Goal: Task Accomplishment & Management: Manage account settings

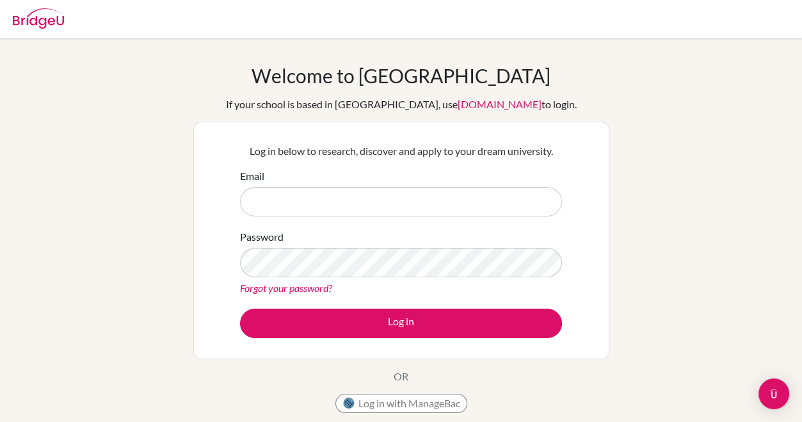
click at [257, 205] on input "Email" at bounding box center [401, 201] width 322 height 29
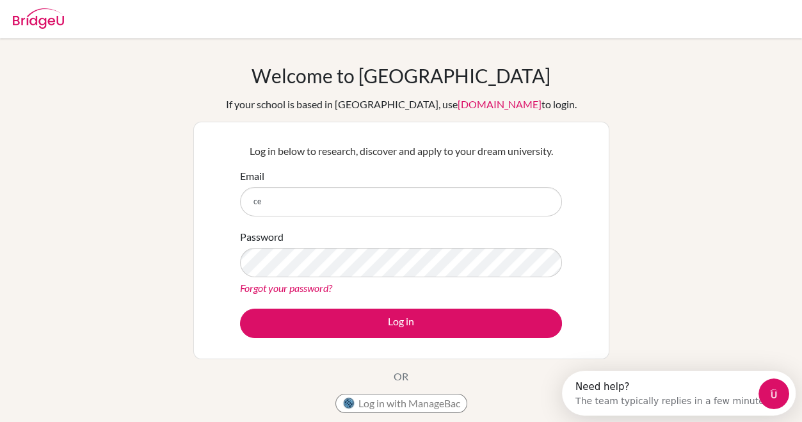
type input "c"
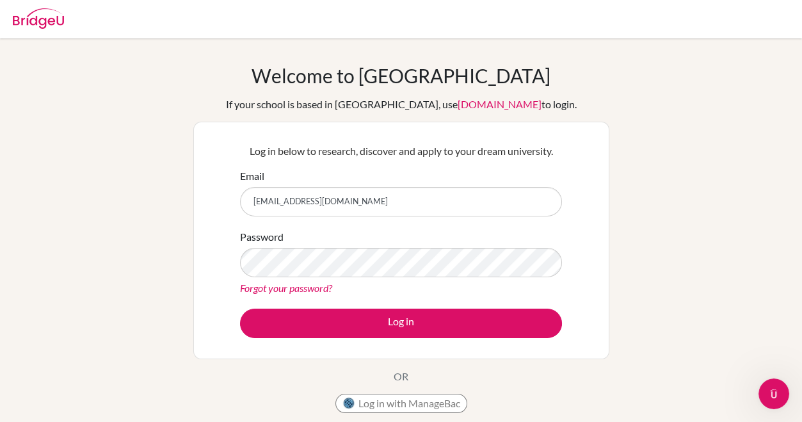
type input "[EMAIL_ADDRESS][DOMAIN_NAME]"
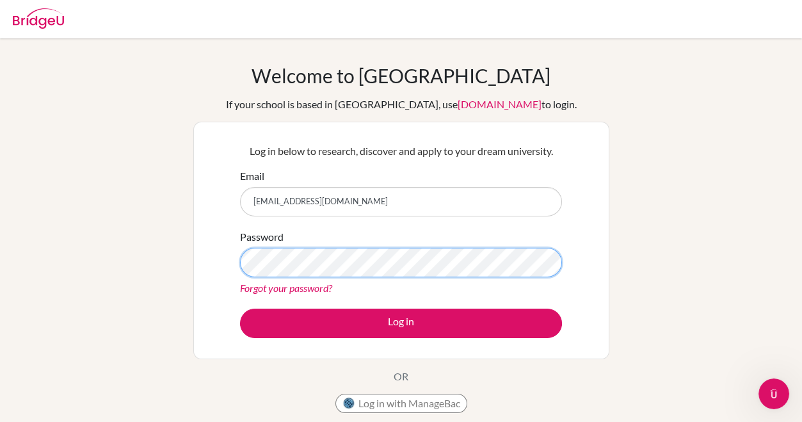
click at [240, 308] on button "Log in" at bounding box center [401, 322] width 322 height 29
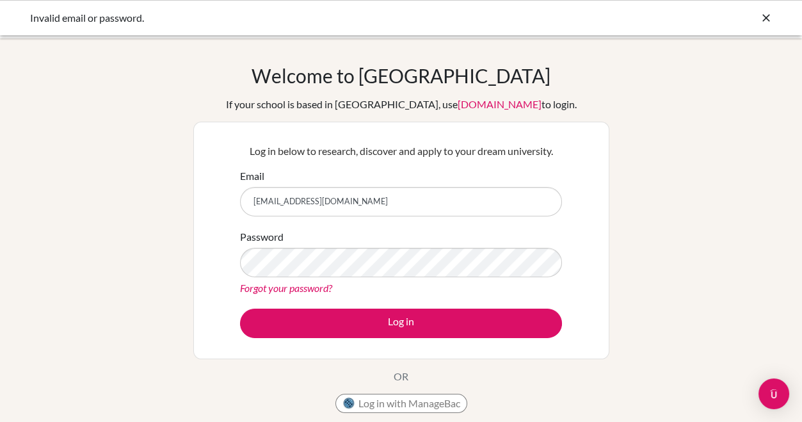
click at [291, 287] on link "Forgot your password?" at bounding box center [286, 288] width 92 height 12
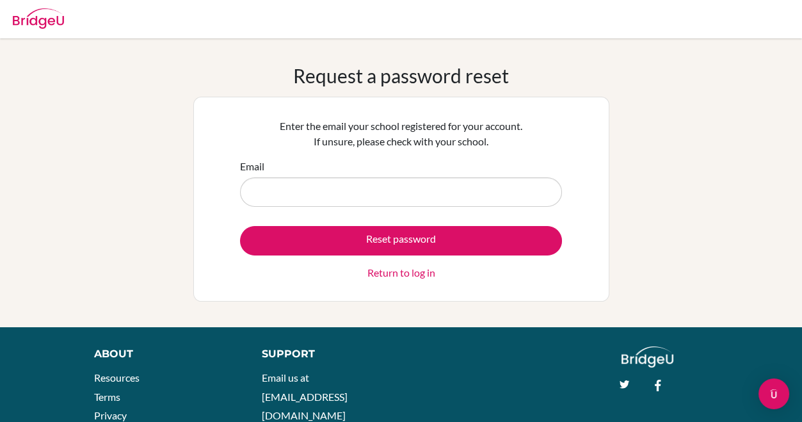
click at [378, 274] on link "Return to log in" at bounding box center [401, 272] width 68 height 15
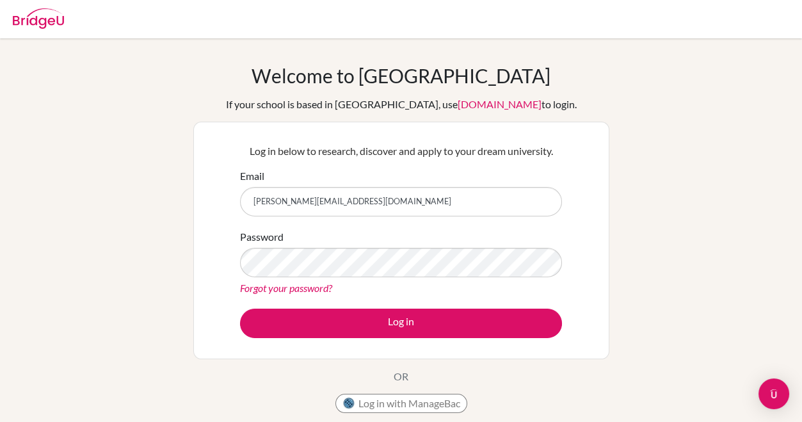
type input "celia.6725@pristineschool.com"
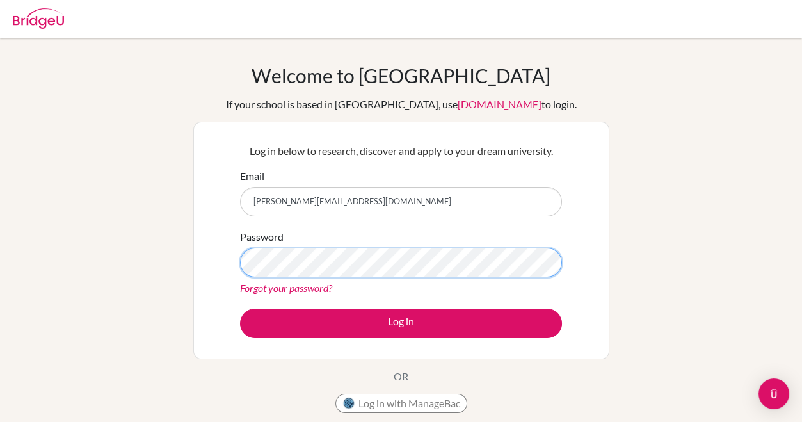
click at [240, 308] on button "Log in" at bounding box center [401, 322] width 322 height 29
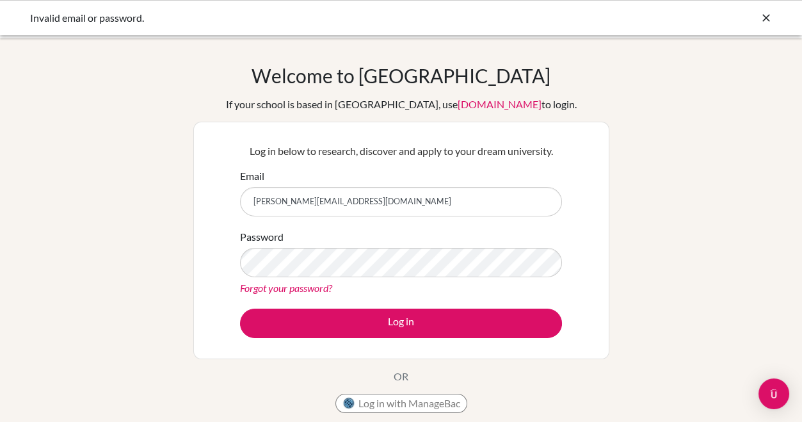
click at [304, 290] on link "Forgot your password?" at bounding box center [286, 288] width 92 height 12
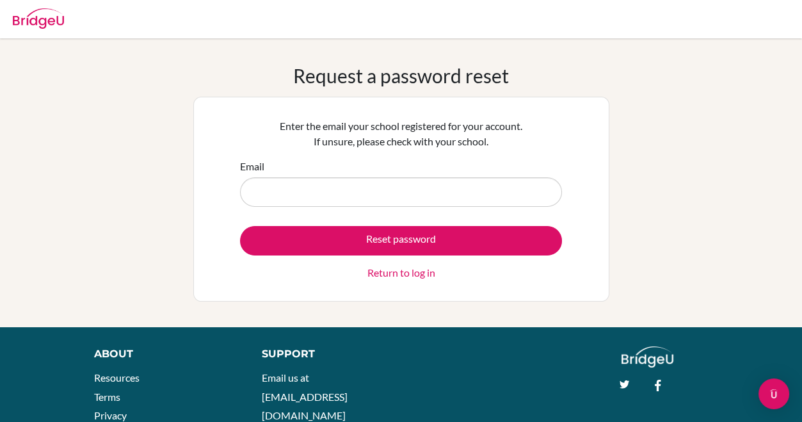
click at [400, 272] on link "Return to log in" at bounding box center [401, 272] width 68 height 15
